Goal: Task Accomplishment & Management: Use online tool/utility

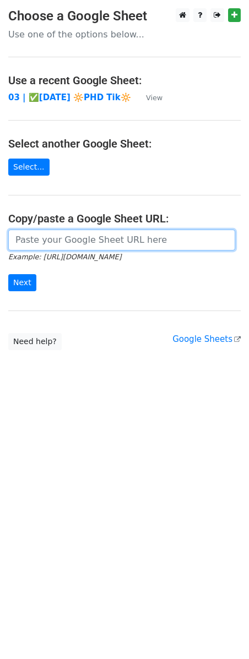
click at [102, 250] on input "url" at bounding box center [121, 240] width 227 height 21
paste input "https://docs.google.com/spreadsheets/d/1p9hWvlittR2GdJt81bHwhBqrnc63vxThR68yQ0g…"
type input "https://docs.google.com/spreadsheets/d/1p9hWvlittR2GdJt81bHwhBqrnc63vxThR68yQ0g…"
click at [8, 274] on input "Next" at bounding box center [22, 282] width 28 height 17
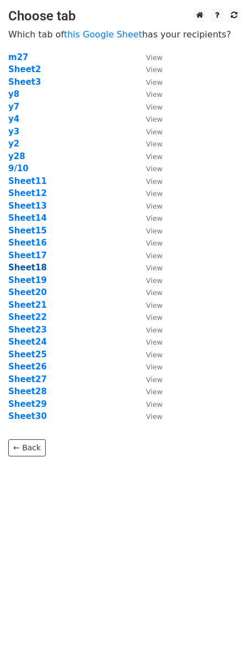
click at [36, 264] on strong "Sheet18" at bounding box center [27, 268] width 39 height 10
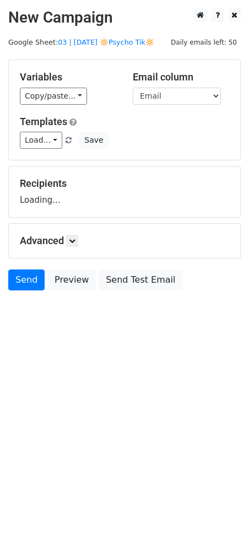
click at [36, 267] on form "Variables Copy/paste... {{Name}} {{Email}} Email column Name Email Templates Lo…" at bounding box center [124, 177] width 232 height 236
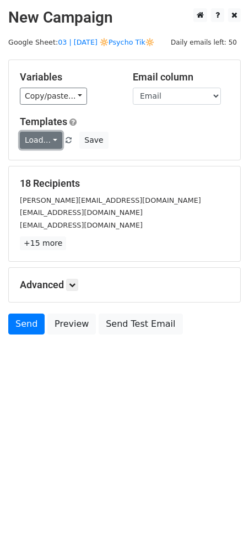
click at [39, 136] on link "Load..." at bounding box center [41, 140] width 42 height 17
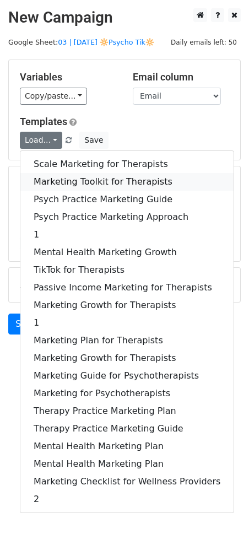
click at [87, 184] on link "Marketing Toolkit for Therapists" at bounding box center [126, 182] width 213 height 18
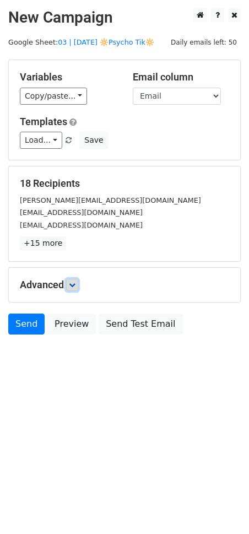
click at [75, 285] on icon at bounding box center [72, 284] width 7 height 7
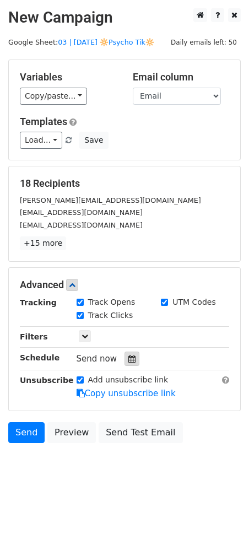
click at [128, 361] on icon at bounding box center [131, 359] width 7 height 8
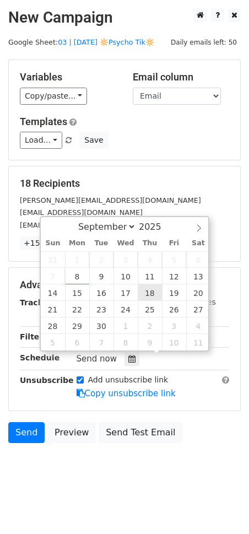
type input "2025-09-18 12:00"
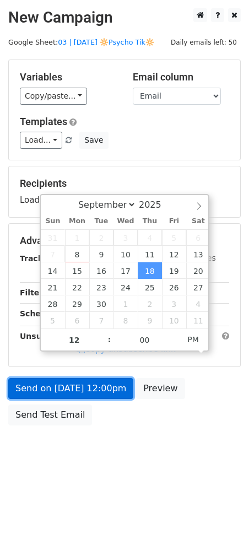
click at [102, 394] on link "Send on Sep 18 at 12:00pm" at bounding box center [70, 388] width 125 height 21
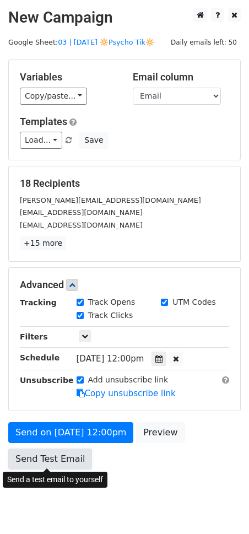
click at [37, 450] on link "Send Test Email" at bounding box center [50, 458] width 84 height 21
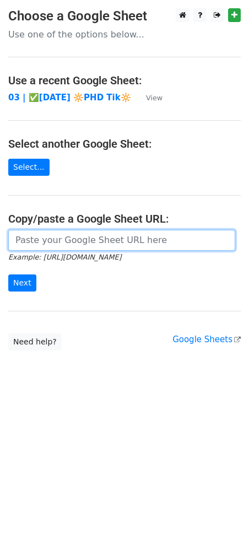
click at [104, 230] on input "url" at bounding box center [121, 240] width 227 height 21
paste input "[URL][DOMAIN_NAME]"
type input "[URL][DOMAIN_NAME]"
click at [8, 274] on input "Next" at bounding box center [22, 282] width 28 height 17
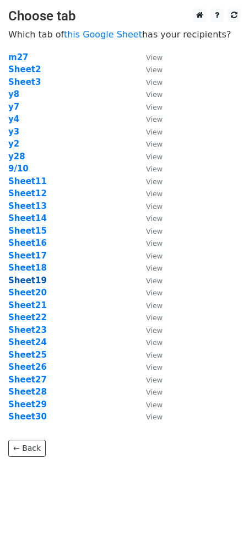
click at [29, 278] on strong "Sheet19" at bounding box center [27, 280] width 39 height 10
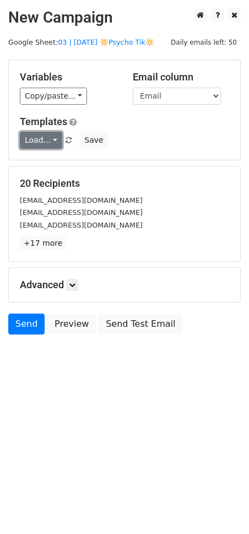
click at [39, 138] on link "Load..." at bounding box center [41, 140] width 42 height 17
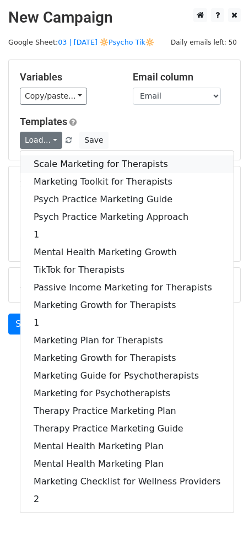
click at [54, 168] on link "Scale Marketing for Therapists" at bounding box center [126, 164] width 213 height 18
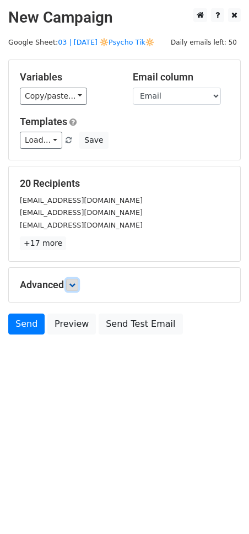
click at [69, 282] on link at bounding box center [72, 285] width 12 height 12
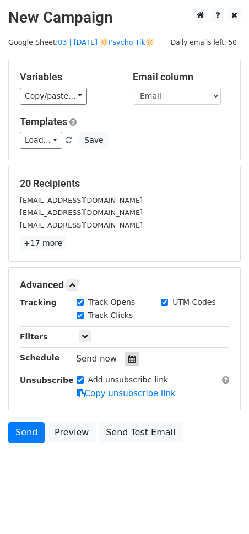
click at [129, 362] on div at bounding box center [131, 358] width 15 height 14
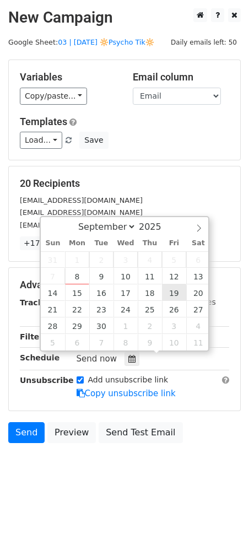
type input "2025-09-19 12:00"
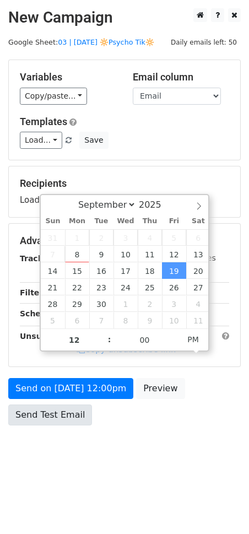
drag, startPoint x: 91, startPoint y: 416, endPoint x: 79, endPoint y: 416, distance: 12.7
click at [88, 416] on div "Send on Sep 19 at 12:00pm Preview Send Test Email" at bounding box center [124, 404] width 249 height 53
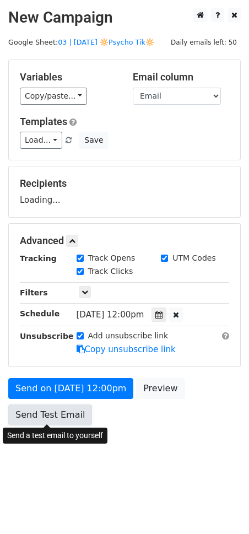
click at [73, 416] on form "Variables Copy/paste... {{Name}} {{Email}} Email column Name Email Templates Lo…" at bounding box center [124, 244] width 232 height 371
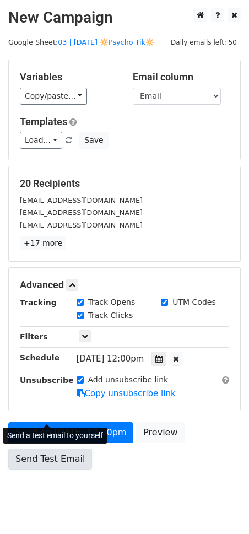
click at [56, 452] on link "Send Test Email" at bounding box center [50, 458] width 84 height 21
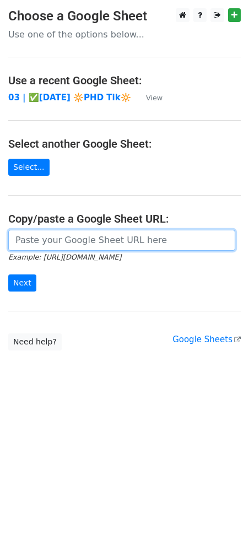
click at [90, 239] on input "url" at bounding box center [121, 240] width 227 height 21
paste input "https://docs.google.com/spreadsheets/d/1p9hWvlittR2GdJt81bHwhBqrnc63vxThR68yQ0g…"
type input "https://docs.google.com/spreadsheets/d/1p9hWvlittR2GdJt81bHwhBqrnc63vxThR68yQ0g…"
click at [8, 274] on input "Next" at bounding box center [22, 282] width 28 height 17
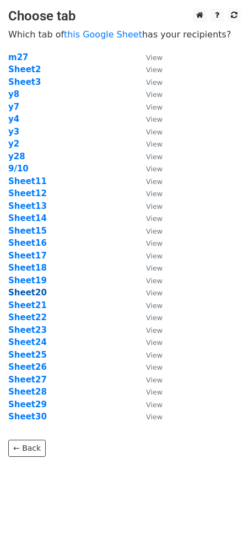
click at [31, 292] on strong "Sheet20" at bounding box center [27, 292] width 39 height 10
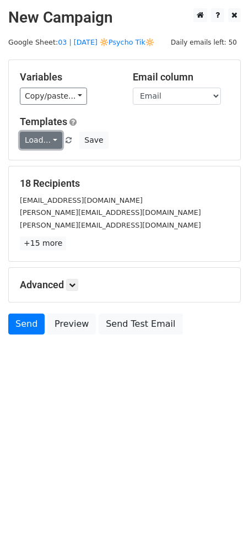
click at [41, 135] on link "Load..." at bounding box center [41, 140] width 42 height 17
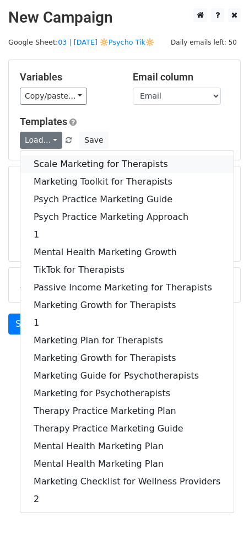
click at [60, 161] on link "Scale Marketing for Therapists" at bounding box center [126, 164] width 213 height 18
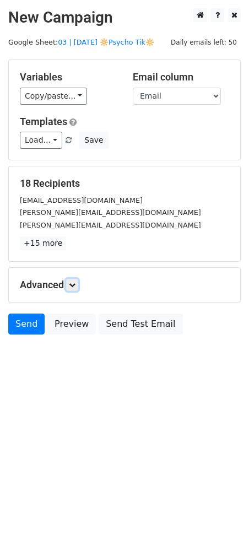
drag, startPoint x: 78, startPoint y: 286, endPoint x: 115, endPoint y: 363, distance: 85.2
click at [78, 286] on link at bounding box center [72, 285] width 12 height 12
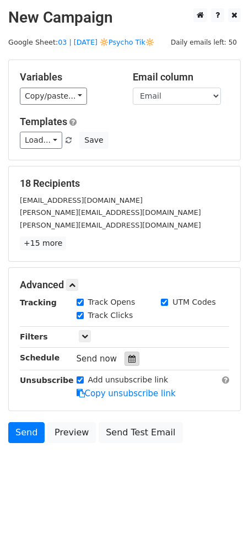
click at [128, 359] on icon at bounding box center [131, 359] width 7 height 8
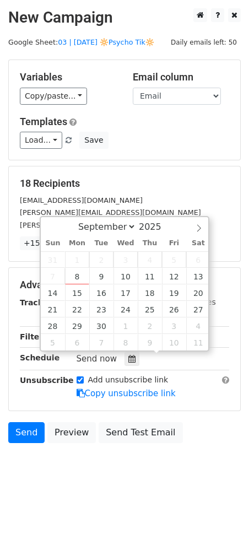
click at [210, 290] on h5 "Advanced" at bounding box center [124, 285] width 209 height 12
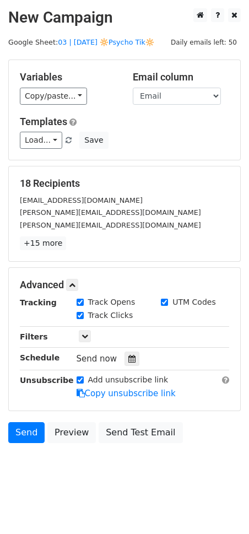
click at [128, 351] on div "Send now" at bounding box center [141, 358] width 129 height 15
click at [132, 361] on div at bounding box center [131, 358] width 15 height 14
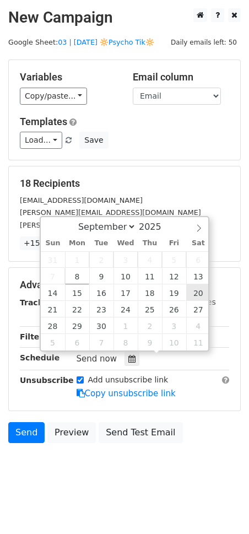
type input "2025-09-20 12:00"
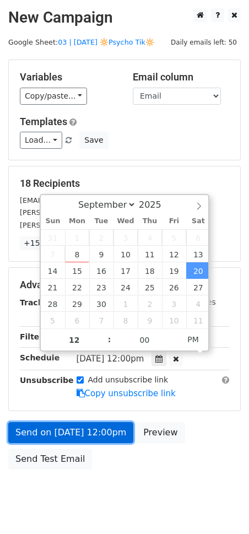
click at [56, 440] on link "Send on Sep 20 at 12:00pm" at bounding box center [70, 432] width 125 height 21
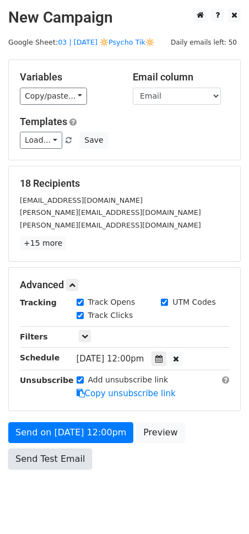
click at [52, 453] on link "Send Test Email" at bounding box center [50, 458] width 84 height 21
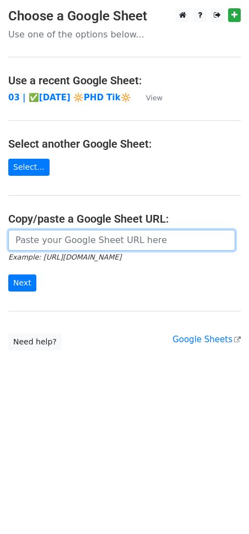
click at [85, 246] on input "url" at bounding box center [121, 240] width 227 height 21
paste input "[URL][DOMAIN_NAME]"
type input "[URL][DOMAIN_NAME]"
click at [8, 274] on input "Next" at bounding box center [22, 282] width 28 height 17
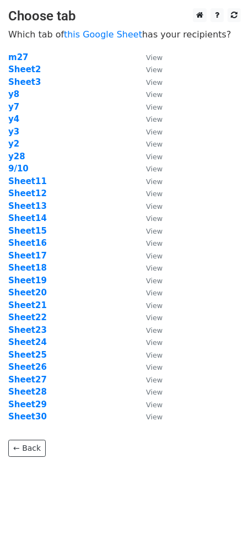
click at [37, 309] on td "Sheet21" at bounding box center [71, 305] width 127 height 13
click at [33, 305] on strong "Sheet21" at bounding box center [27, 305] width 39 height 10
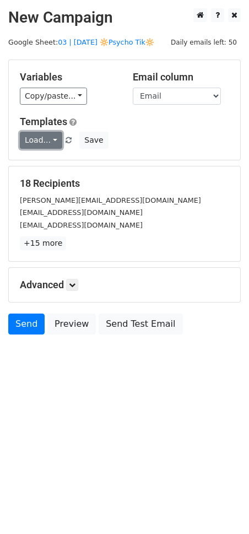
click at [41, 143] on link "Load..." at bounding box center [41, 140] width 42 height 17
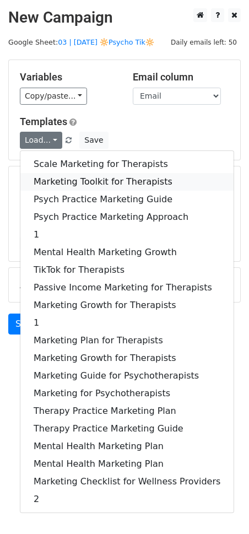
click at [60, 180] on link "Marketing Toolkit for Therapists" at bounding box center [126, 182] width 213 height 18
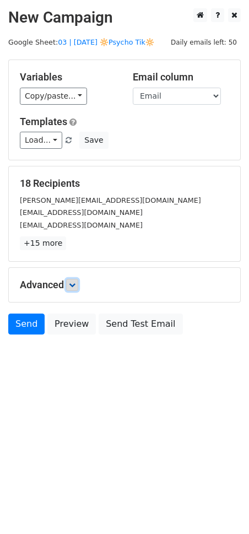
click at [75, 283] on icon at bounding box center [72, 284] width 7 height 7
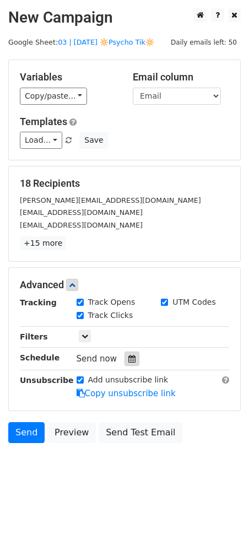
click at [128, 355] on icon at bounding box center [131, 359] width 7 height 8
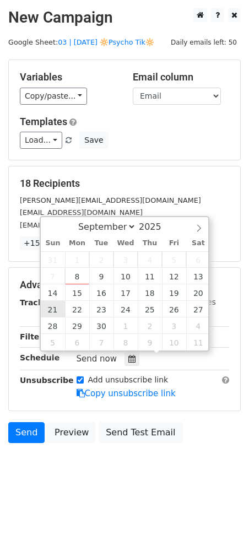
type input "[DATE] 12:00"
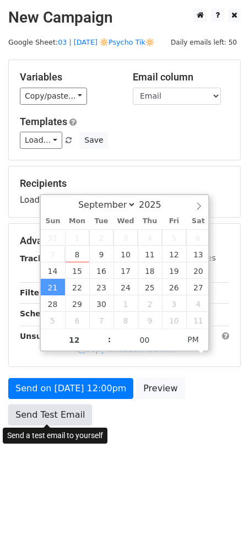
click at [57, 411] on link "Send Test Email" at bounding box center [50, 414] width 84 height 21
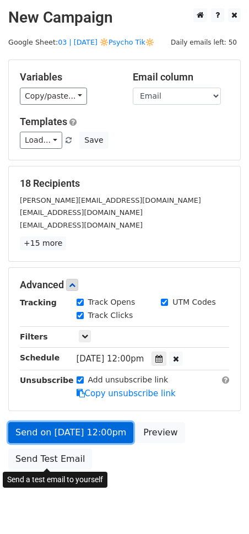
click at [75, 428] on link "Send on [DATE] 12:00pm" at bounding box center [70, 432] width 125 height 21
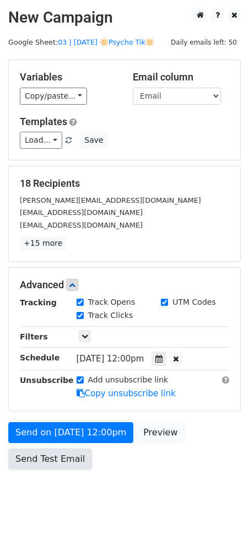
click at [58, 452] on link "Send Test Email" at bounding box center [50, 458] width 84 height 21
click at [56, 454] on link "Send Test Email" at bounding box center [50, 458] width 84 height 21
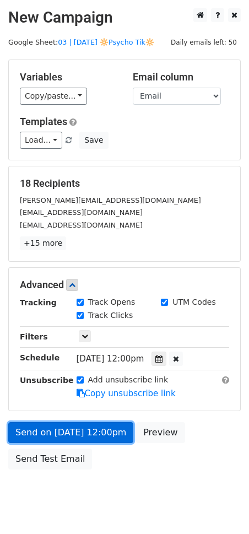
click at [69, 422] on link "Send on [DATE] 12:00pm" at bounding box center [70, 432] width 125 height 21
